Goal: Download file/media

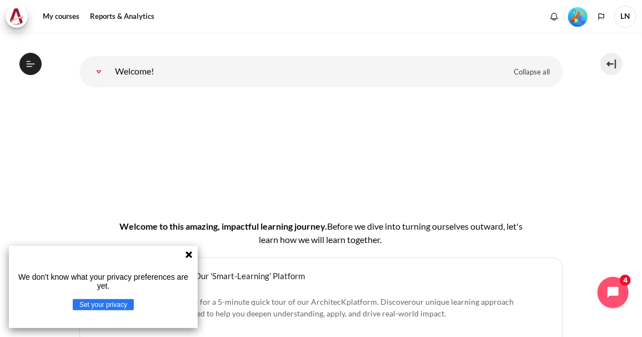
scroll to position [222, 0]
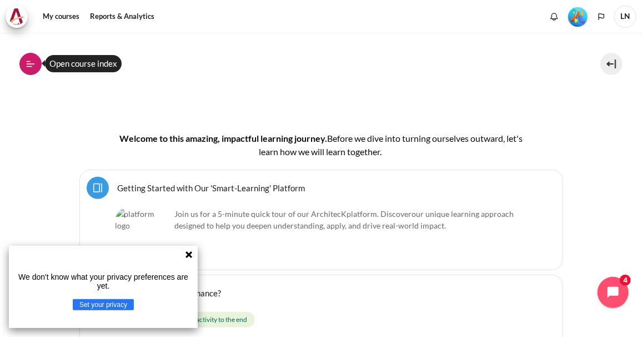
click at [34, 61] on icon at bounding box center [31, 64] width 10 height 10
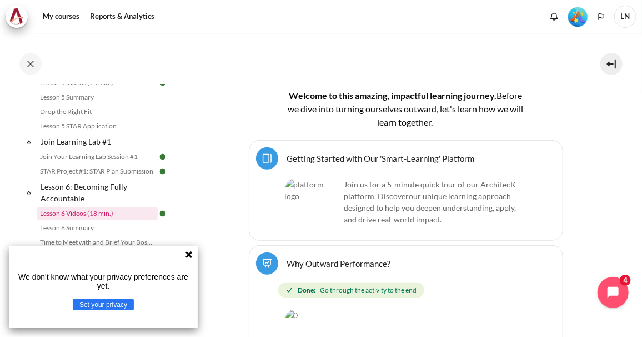
scroll to position [610, 0]
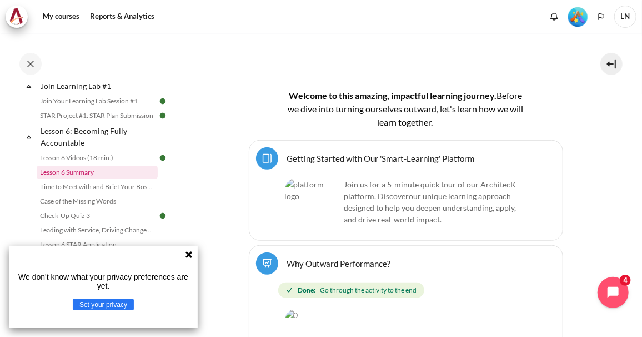
click at [91, 179] on link "Lesson 6 Summary" at bounding box center [97, 171] width 121 height 13
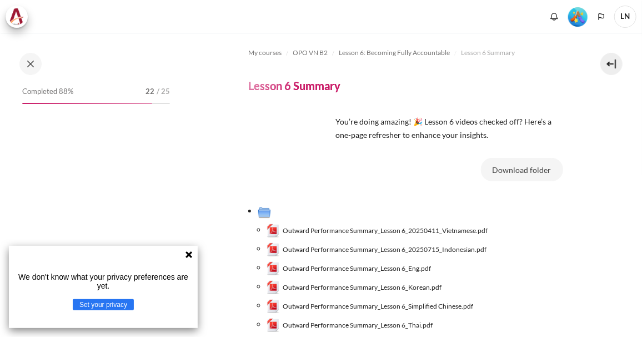
click at [370, 230] on span "Outward Performance Summary_Lesson 6_20250411_Vietnamese.pdf" at bounding box center [385, 230] width 205 height 10
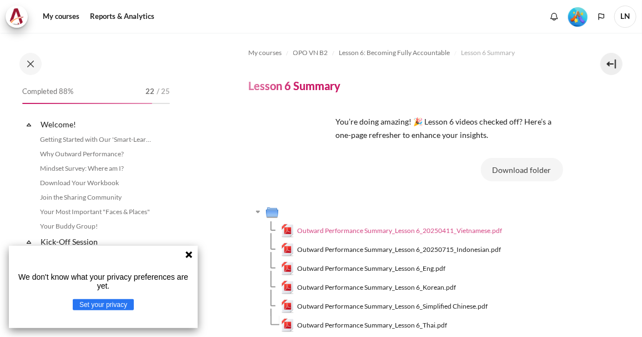
scroll to position [598, 0]
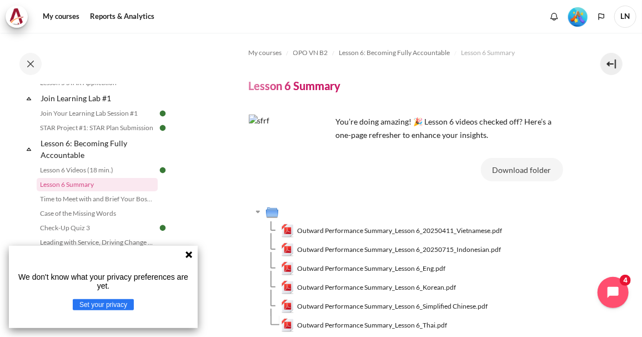
click at [187, 252] on icon at bounding box center [188, 254] width 7 height 7
